Goal: Task Accomplishment & Management: Use online tool/utility

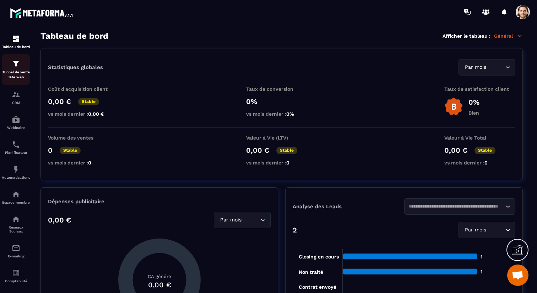
click at [16, 72] on p "Tunnel de vente Site web" at bounding box center [16, 75] width 28 height 10
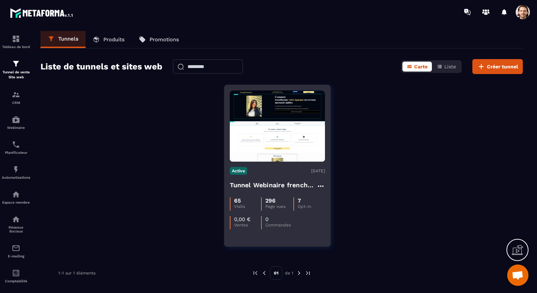
click at [247, 190] on div "Tunnel Webinaire frenchy partners" at bounding box center [277, 186] width 95 height 12
click at [251, 182] on h4 "Tunnel Webinaire frenchy partners" at bounding box center [273, 185] width 87 height 10
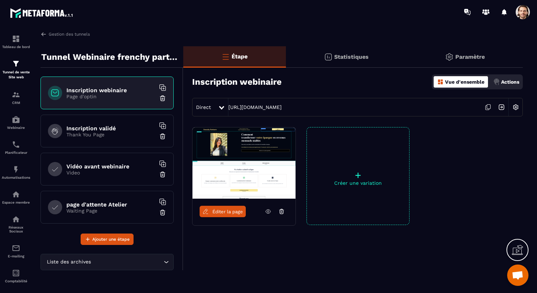
click at [113, 121] on div "Inscription validé Thank You Page" at bounding box center [107, 130] width 133 height 33
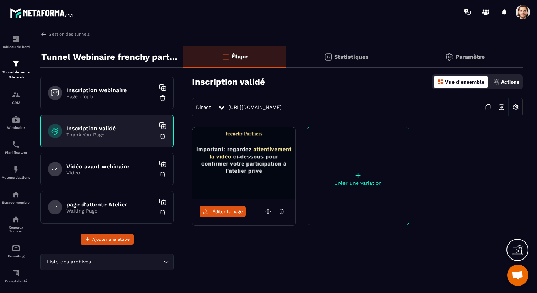
click at [221, 209] on span "Éditer la page" at bounding box center [228, 211] width 31 height 5
